Goal: Navigation & Orientation: Go to known website

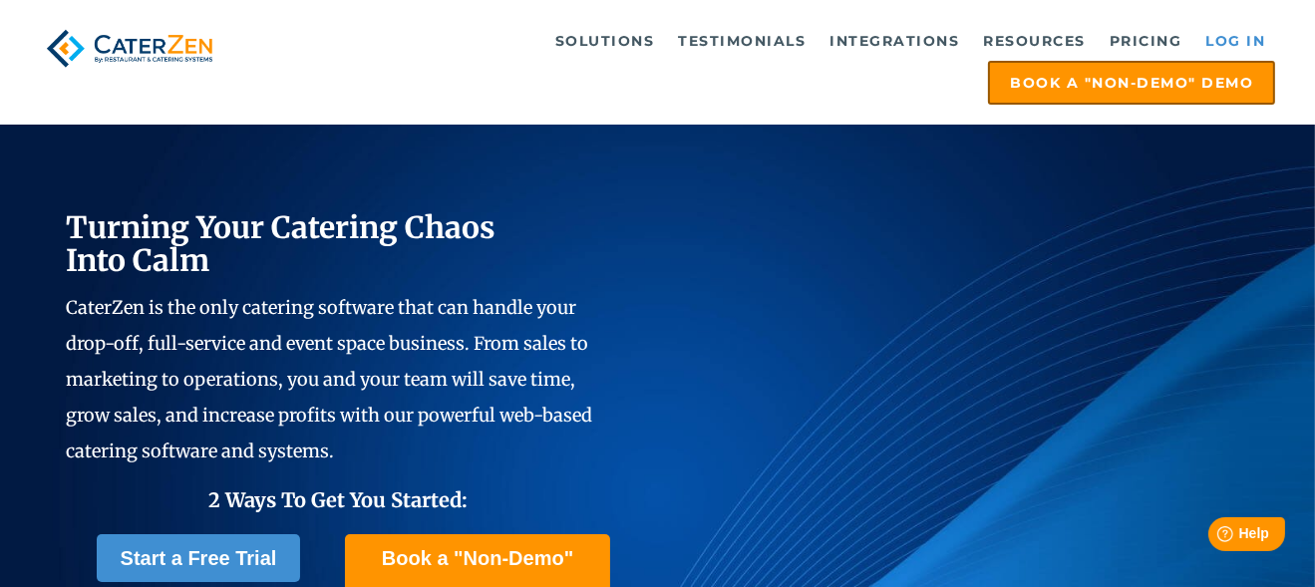
click at [1261, 38] on link "Log in" at bounding box center [1235, 41] width 80 height 40
click at [1241, 39] on link "Log in" at bounding box center [1235, 41] width 80 height 40
click at [1236, 40] on link "Log in" at bounding box center [1235, 41] width 80 height 40
